Goal: Check status: Check status

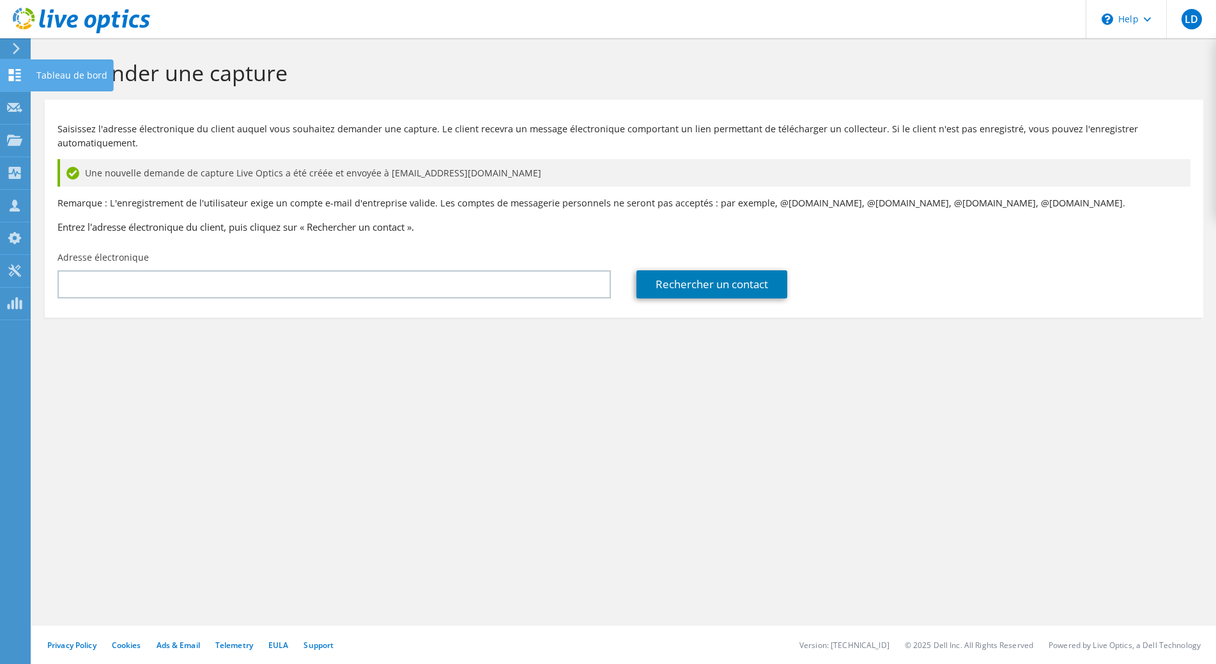
click at [18, 70] on use at bounding box center [15, 75] width 12 height 12
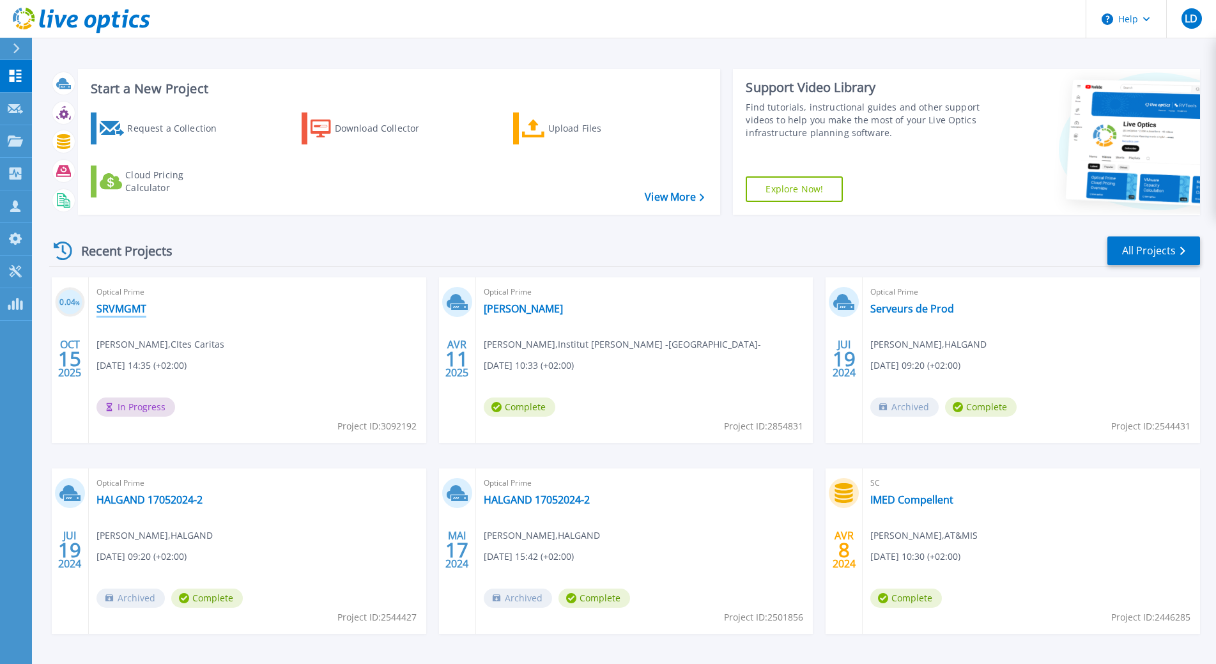
click at [130, 311] on link "SRVMGMT" at bounding box center [122, 308] width 50 height 13
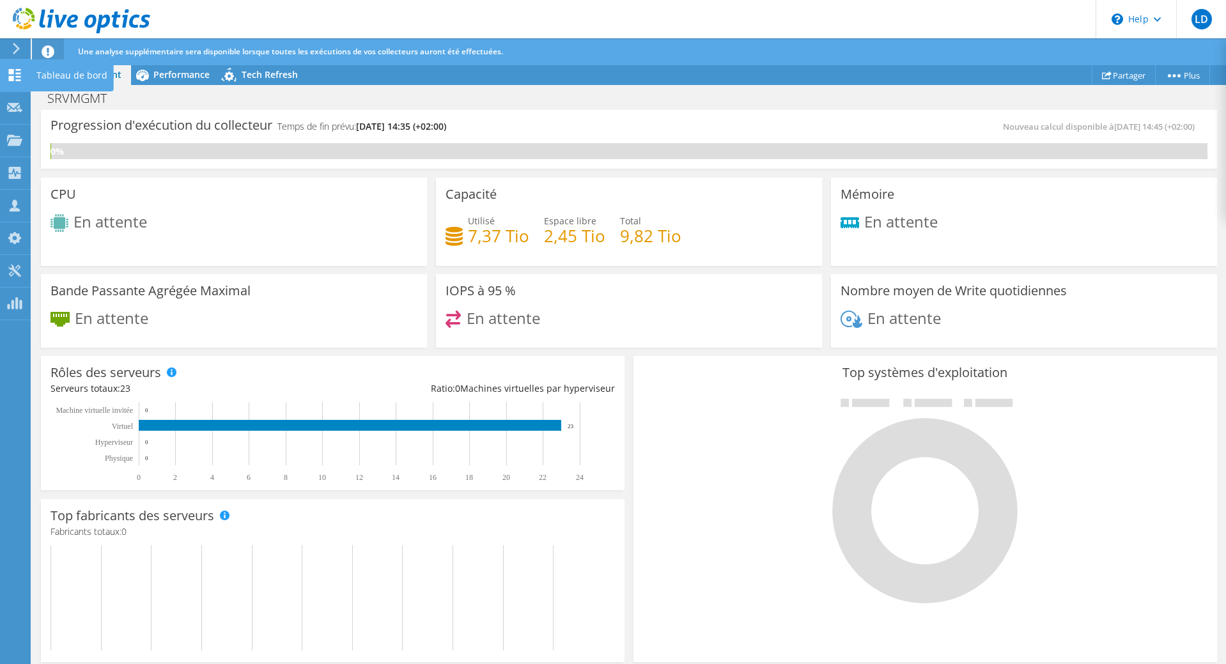
click at [12, 72] on use at bounding box center [15, 75] width 12 height 12
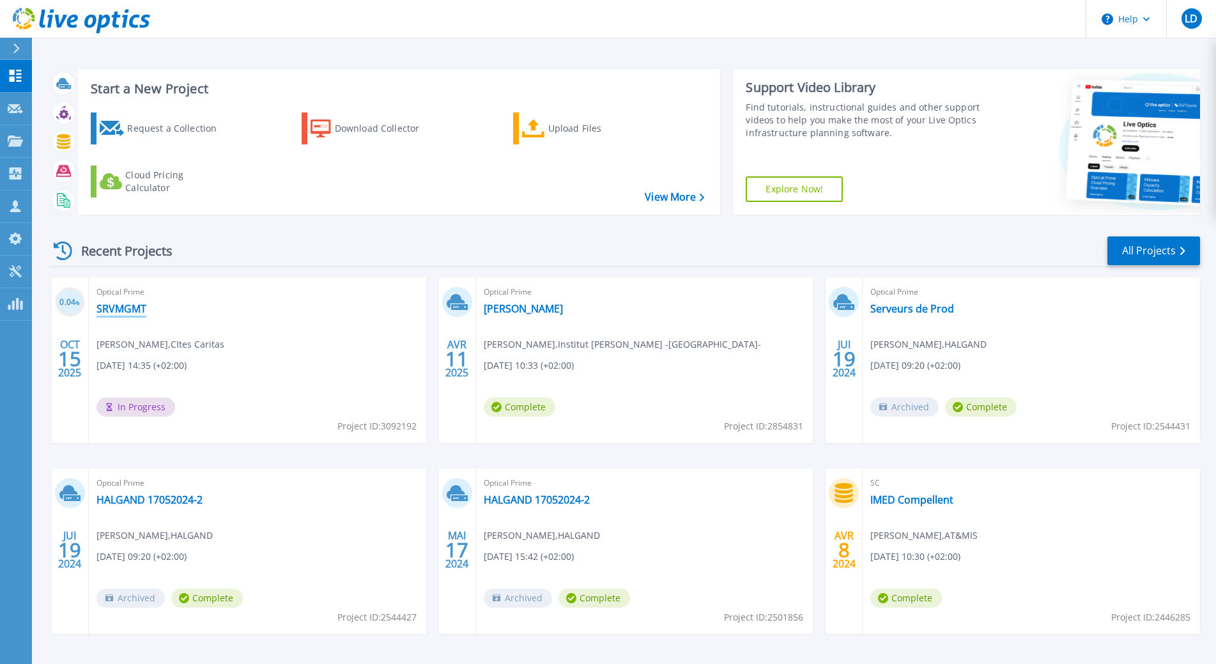
click at [129, 309] on link "SRVMGMT" at bounding box center [122, 308] width 50 height 13
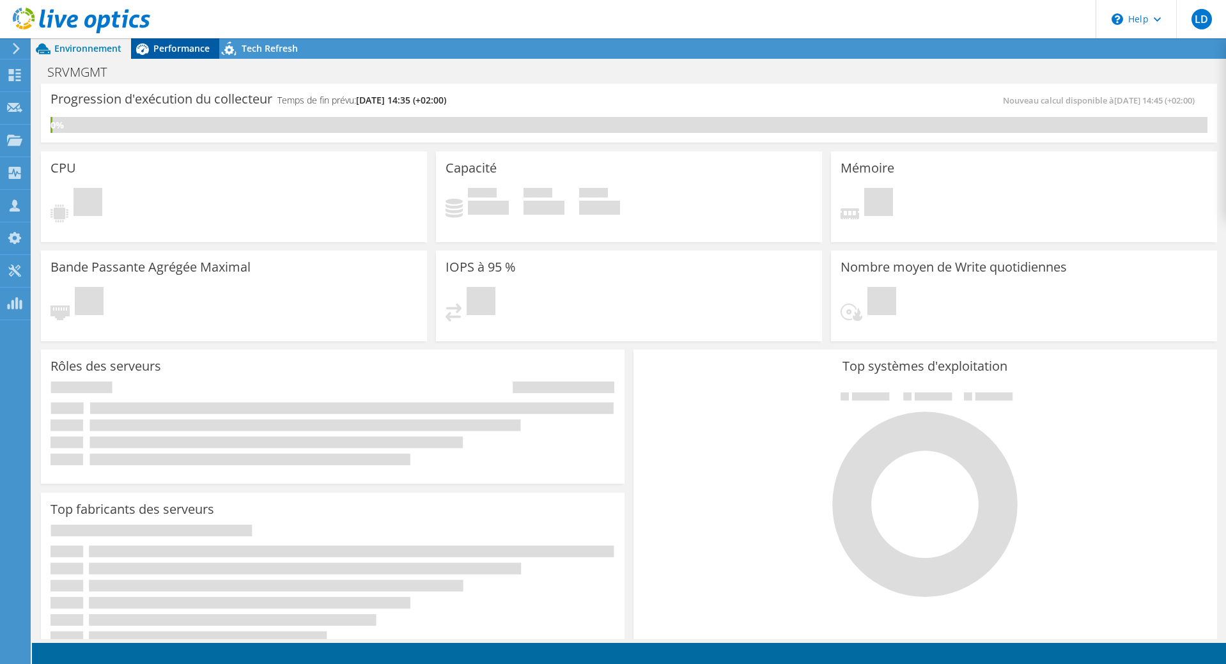
click at [180, 49] on span "Performance" at bounding box center [181, 48] width 56 height 12
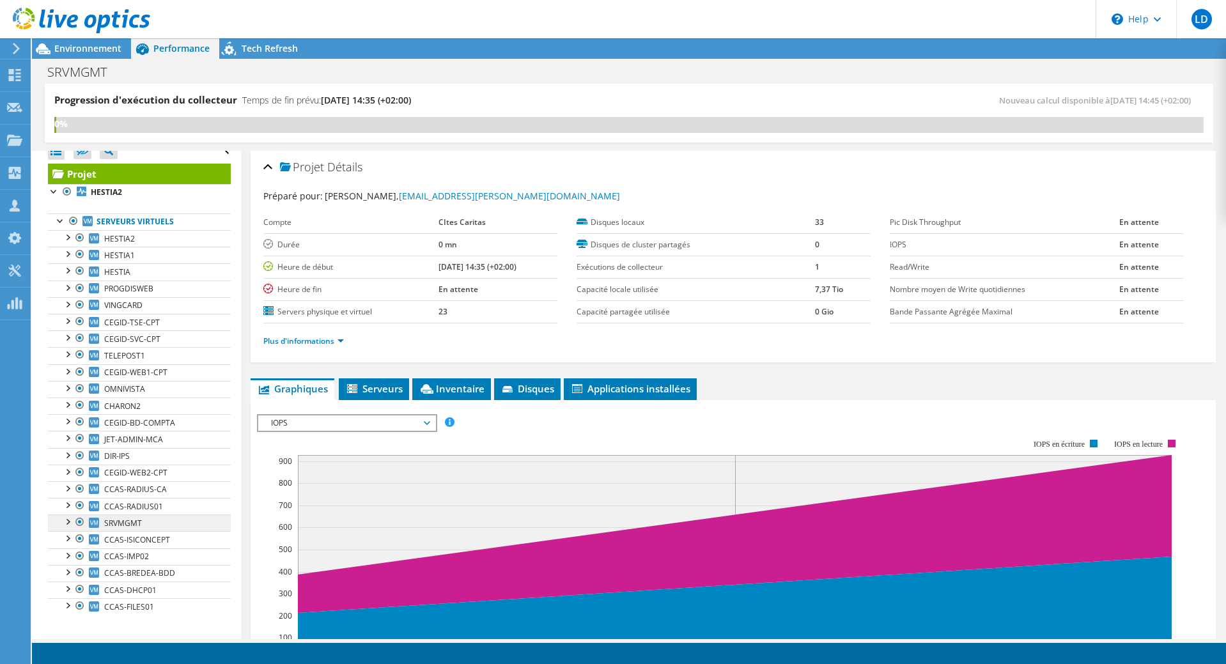
scroll to position [18, 0]
click at [75, 42] on div at bounding box center [75, 21] width 150 height 43
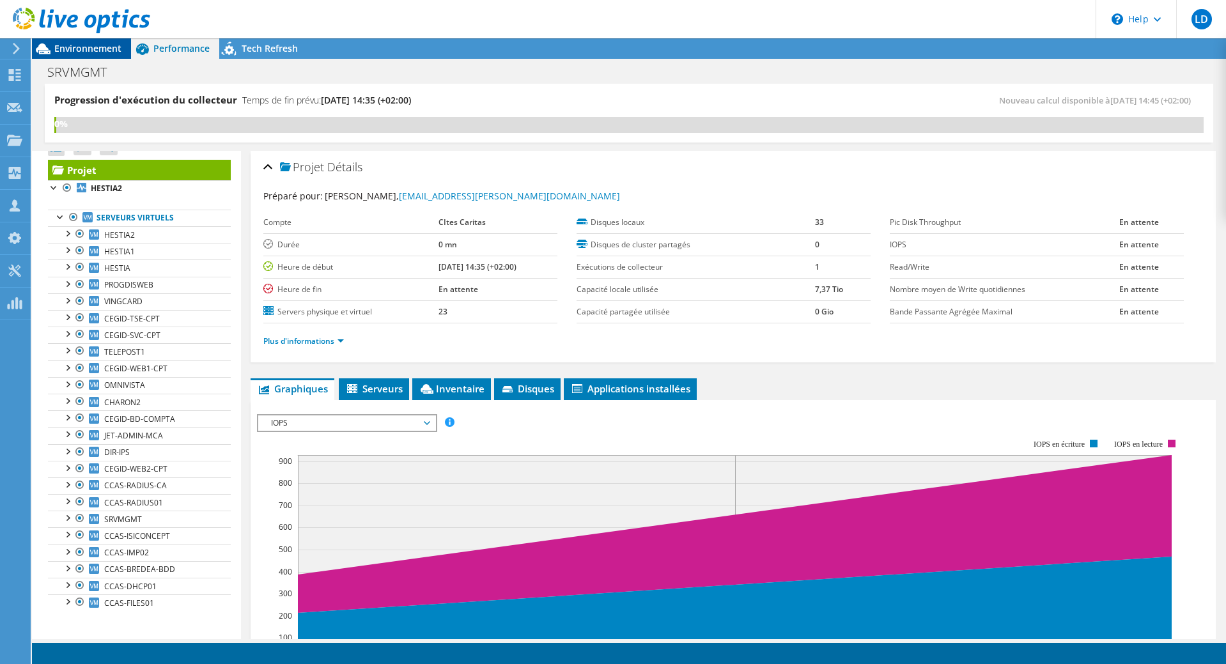
click at [81, 48] on span "Environnement" at bounding box center [87, 48] width 67 height 12
